Goal: Information Seeking & Learning: Learn about a topic

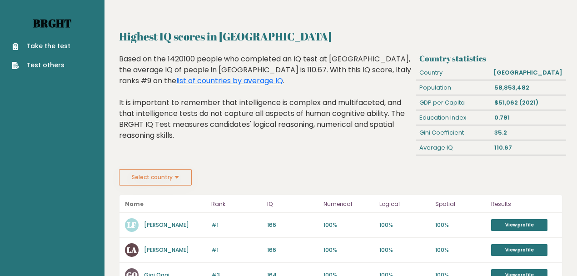
click at [46, 23] on link "Brght" at bounding box center [52, 23] width 38 height 15
click at [283, 75] on link "list of countries by average IQ" at bounding box center [229, 80] width 107 height 10
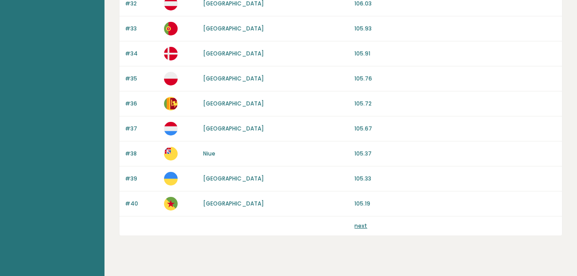
scroll to position [915, 0]
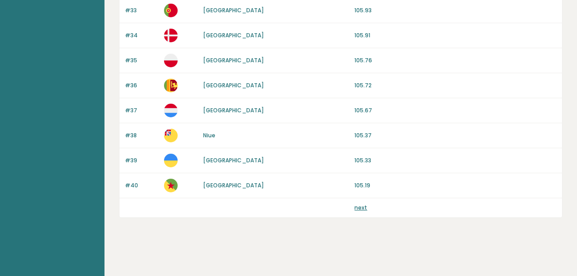
click at [361, 210] on link "next" at bounding box center [361, 208] width 13 height 8
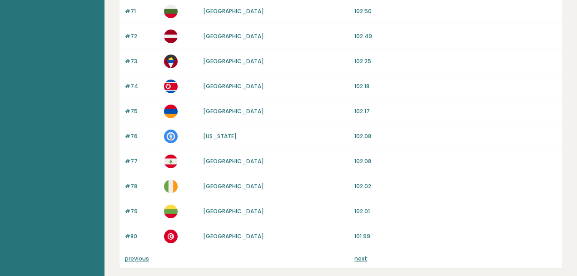
scroll to position [915, 0]
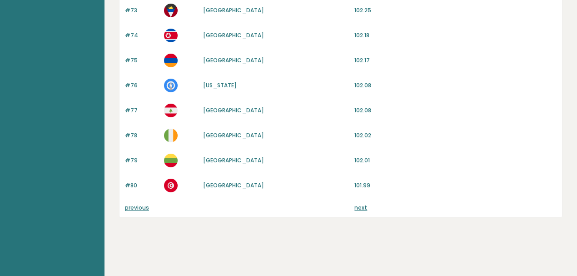
click at [360, 210] on link "next" at bounding box center [361, 208] width 13 height 8
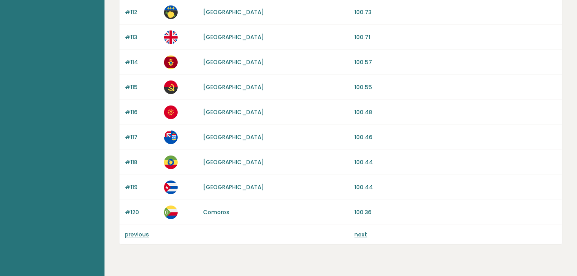
scroll to position [915, 0]
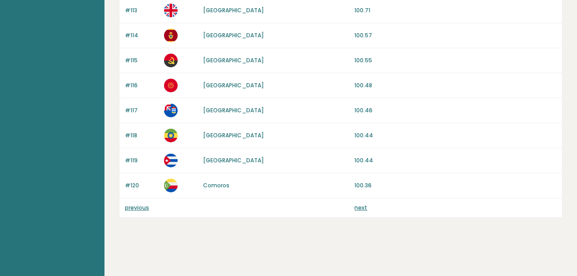
click at [359, 209] on link "next" at bounding box center [361, 208] width 13 height 8
